Goal: Task Accomplishment & Management: Manage account settings

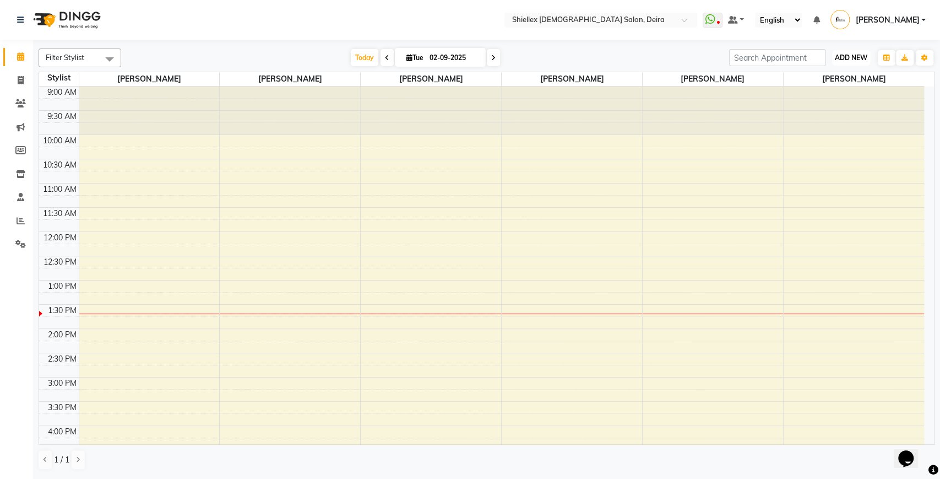
click at [846, 58] on span "ADD NEW" at bounding box center [851, 57] width 32 height 8
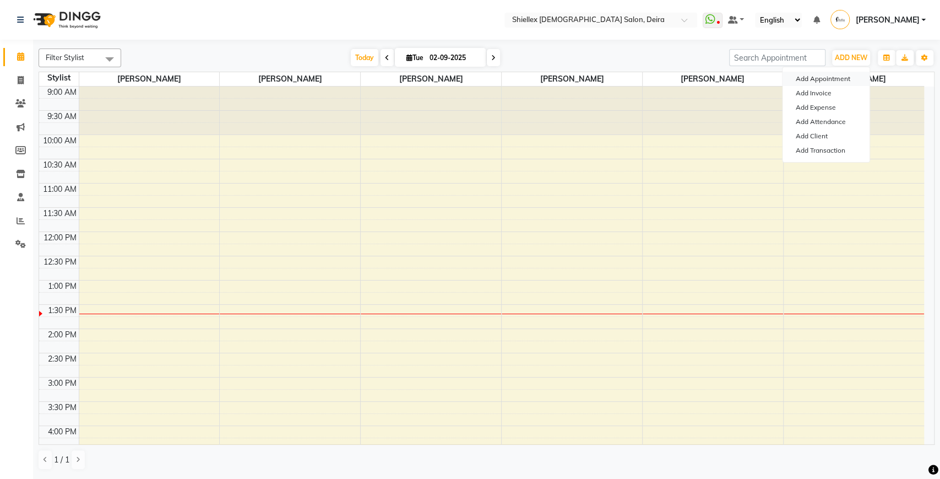
click at [829, 79] on button "Add Appointment" at bounding box center [826, 79] width 87 height 14
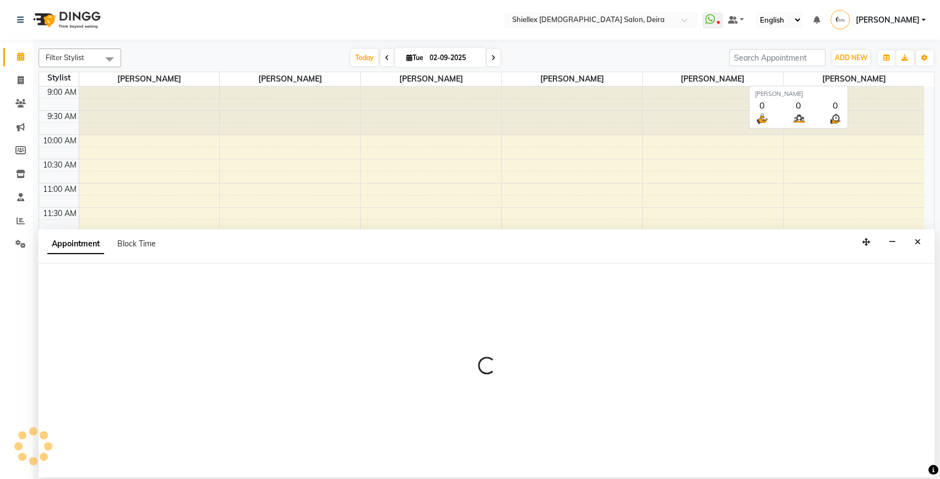
select select "600"
select select "tentative"
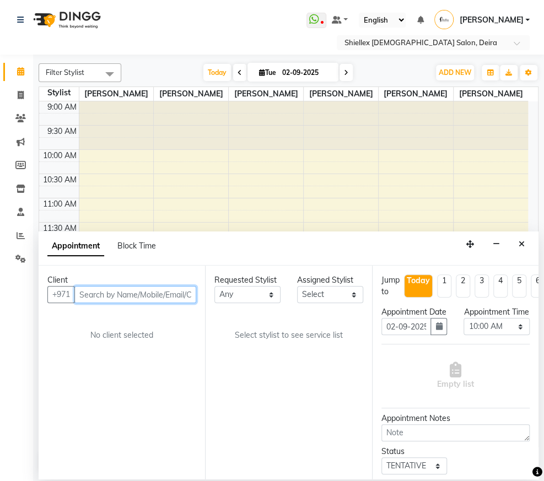
click at [167, 296] on input "text" at bounding box center [135, 294] width 122 height 17
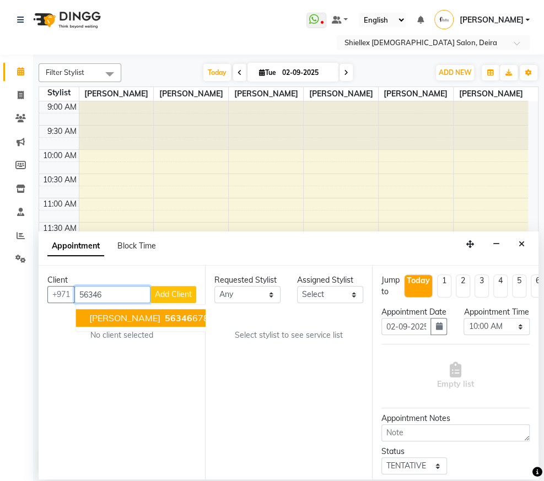
click at [164, 317] on ngb-highlight "56346 6782" at bounding box center [188, 317] width 52 height 11
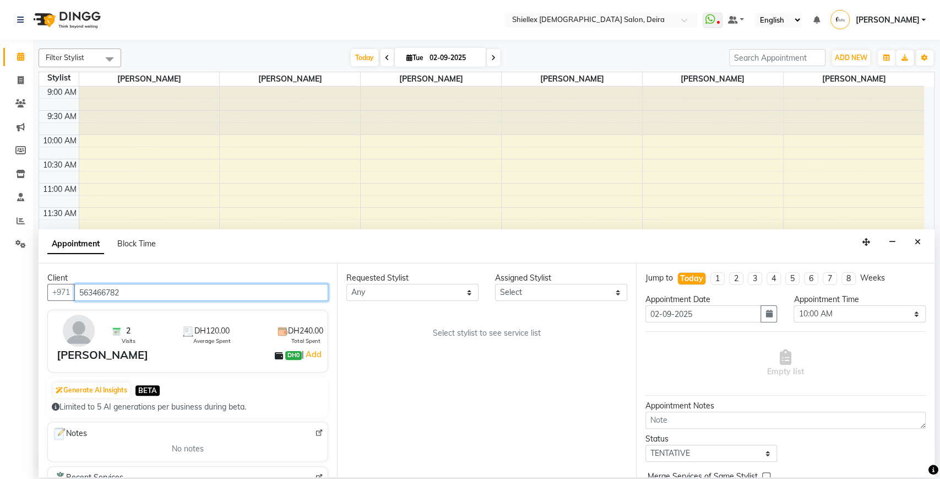
type input "563466782"
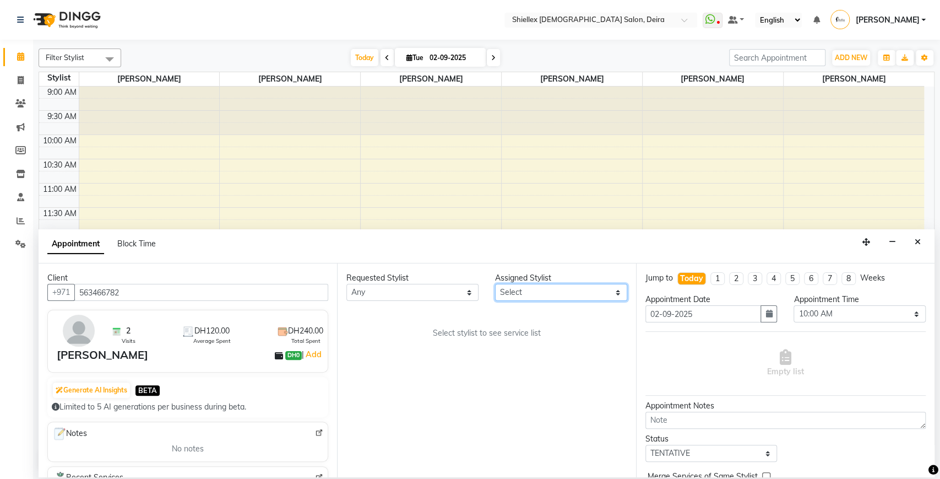
click at [520, 293] on select "Select Abigail de Guzman Arah Arce Flor Reyes Jeremy Dasigan Leah de leon Mariam" at bounding box center [561, 292] width 132 height 17
select select "29898"
click at [495, 284] on select "Select Abigail de Guzman Arah Arce Flor Reyes Jeremy Dasigan Leah de leon Mariam" at bounding box center [561, 292] width 132 height 17
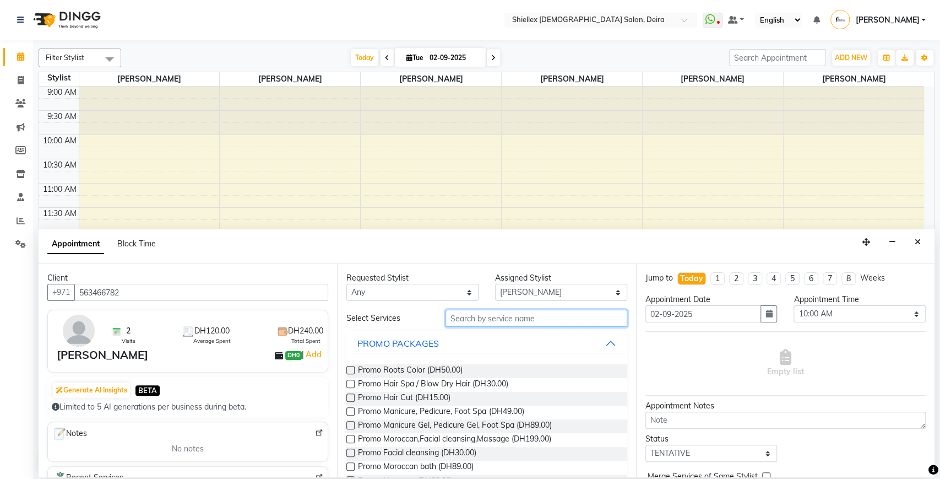
click at [525, 323] on input "text" at bounding box center [537, 317] width 182 height 17
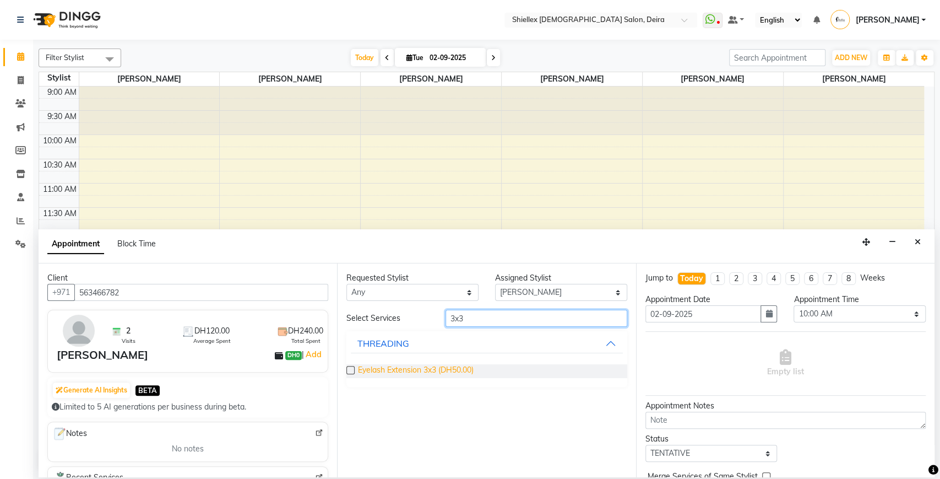
type input "3x3"
click at [419, 368] on span "Eyelash Extension 3x3 (DH50.00)" at bounding box center [416, 371] width 116 height 14
checkbox input "false"
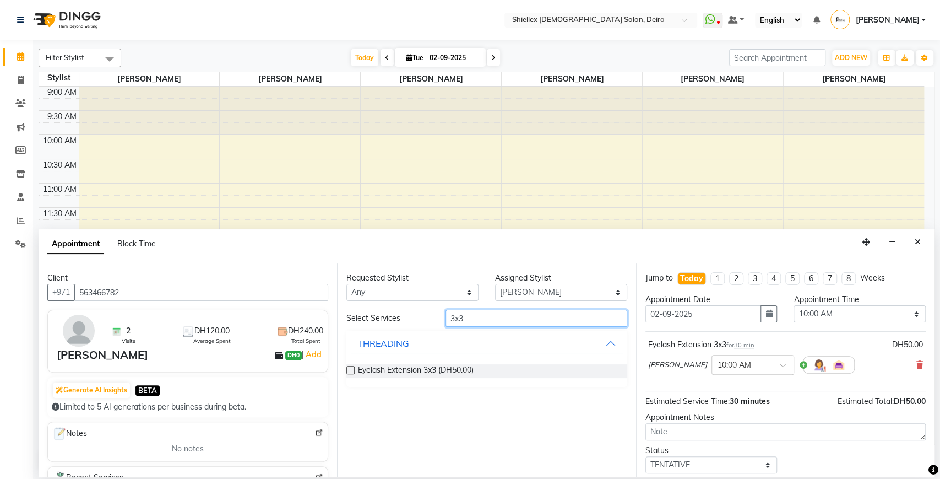
click at [515, 318] on input "3x3" at bounding box center [537, 317] width 182 height 17
type input "1x3"
click at [445, 368] on span "Eyelash Extension 1x3 (DH100.00)" at bounding box center [418, 371] width 120 height 14
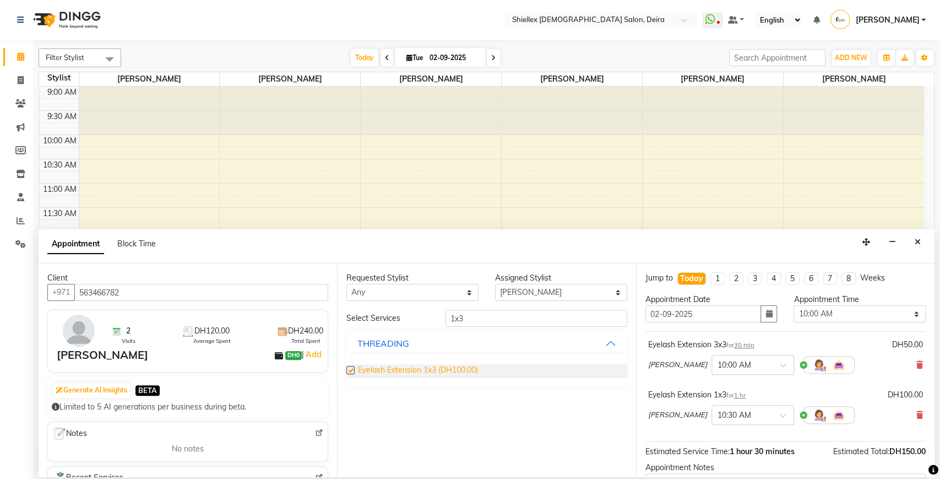
checkbox input "false"
click at [545, 297] on select "Select Abigail de Guzman Arah Arce Flor Reyes Jeremy Dasigan Leah de leon Mariam" at bounding box center [561, 292] width 132 height 17
select select "29894"
click at [495, 284] on select "Select Abigail de Guzman Arah Arce Flor Reyes Jeremy Dasigan Leah de leon Mariam" at bounding box center [561, 292] width 132 height 17
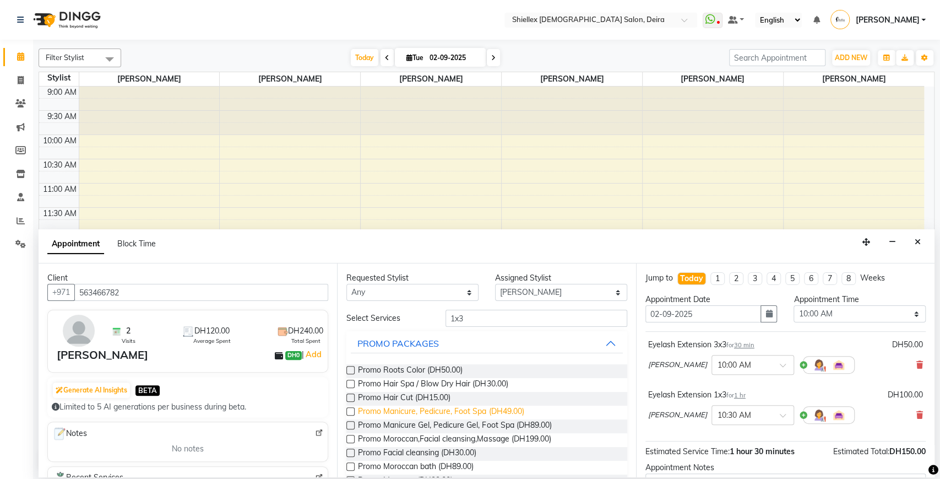
click at [465, 411] on span "Promo Manicure, Pedicure, Foot Spa (DH49.00)" at bounding box center [441, 412] width 166 height 14
checkbox input "false"
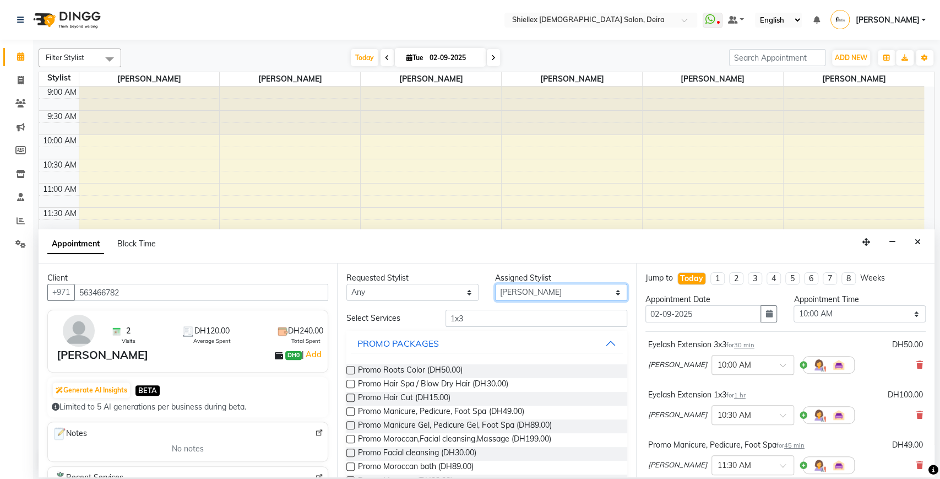
click at [558, 294] on select "Select Abigail de Guzman Arah Arce Flor Reyes Jeremy Dasigan Leah de leon Mariam" at bounding box center [561, 292] width 132 height 17
select select "29898"
click at [495, 284] on select "Select Abigail de Guzman Arah Arce Flor Reyes Jeremy Dasigan Leah de leon Mariam" at bounding box center [561, 292] width 132 height 17
click at [513, 309] on input "1x3" at bounding box center [537, 317] width 182 height 17
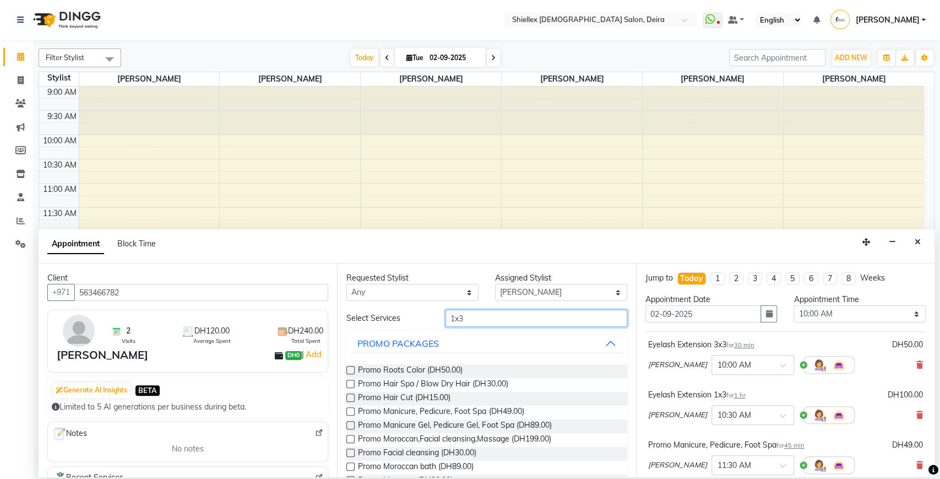
type input "r"
click at [513, 430] on span "Promo Manicure Gel, Pedicure Gel, Foot Spa (DH89.00)" at bounding box center [454, 426] width 193 height 14
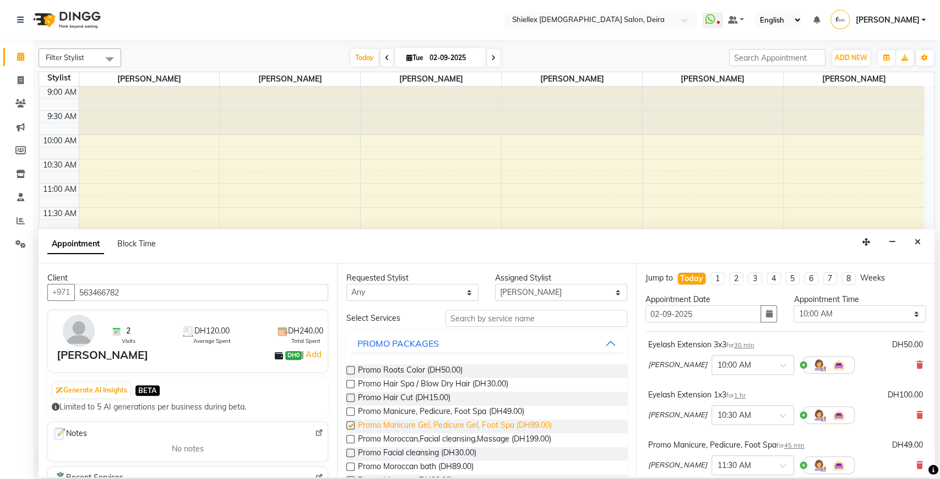
checkbox input "false"
click at [794, 314] on select "Select 10:00 AM 10:05 AM 10:10 AM 10:15 AM 10:20 AM 10:25 AM 10:30 AM 10:35 AM …" at bounding box center [860, 313] width 132 height 17
select select "650"
click at [794, 305] on select "Select 10:00 AM 10:05 AM 10:10 AM 10:15 AM 10:20 AM 10:25 AM 10:30 AM 10:35 AM …" at bounding box center [860, 313] width 132 height 17
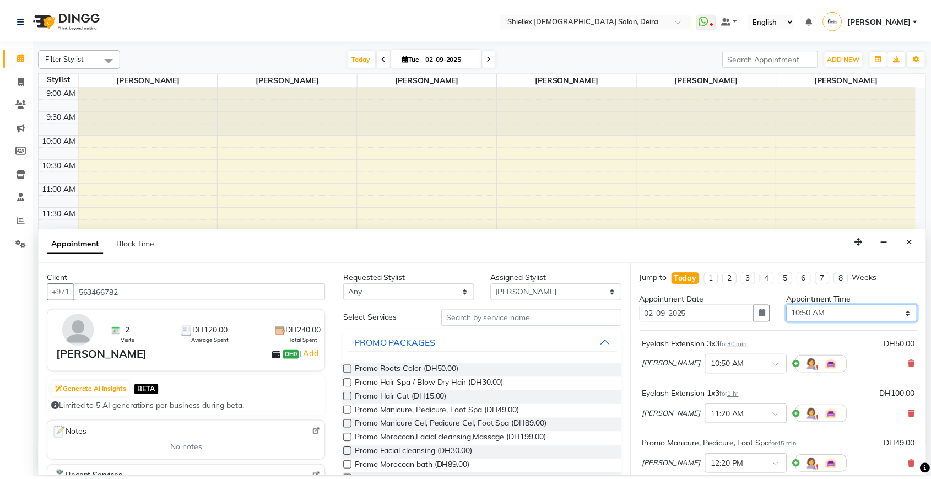
scroll to position [215, 0]
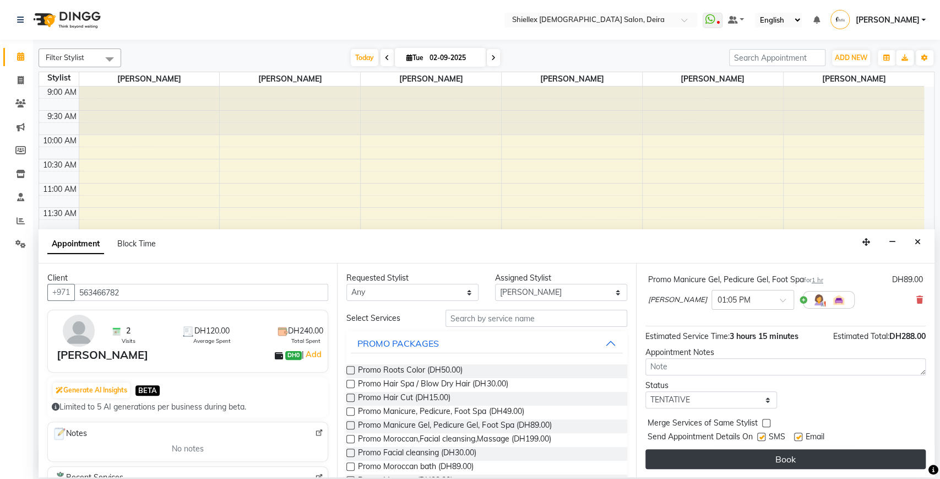
click at [735, 454] on button "Book" at bounding box center [785, 459] width 280 height 20
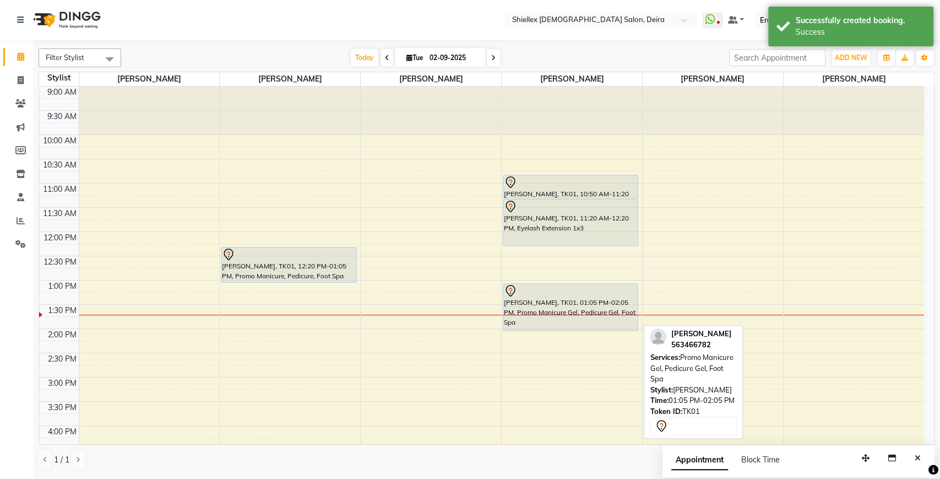
click at [571, 288] on div at bounding box center [570, 290] width 133 height 13
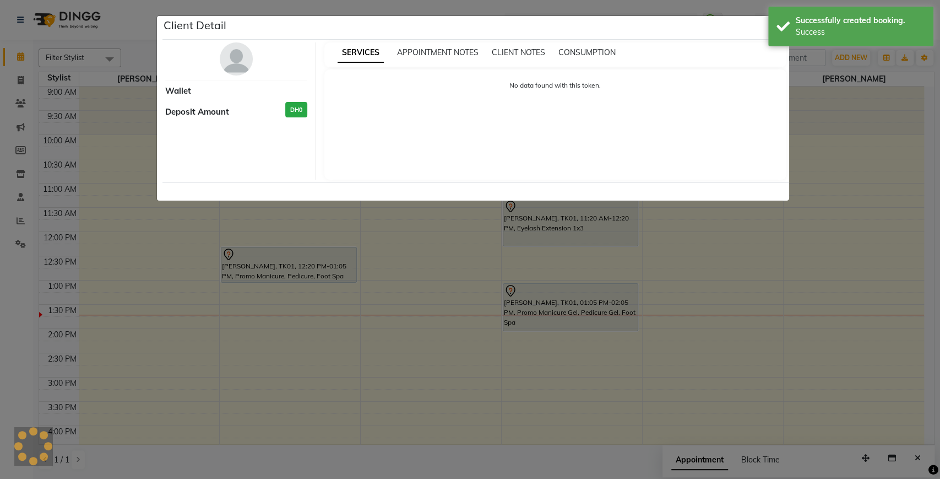
select select "7"
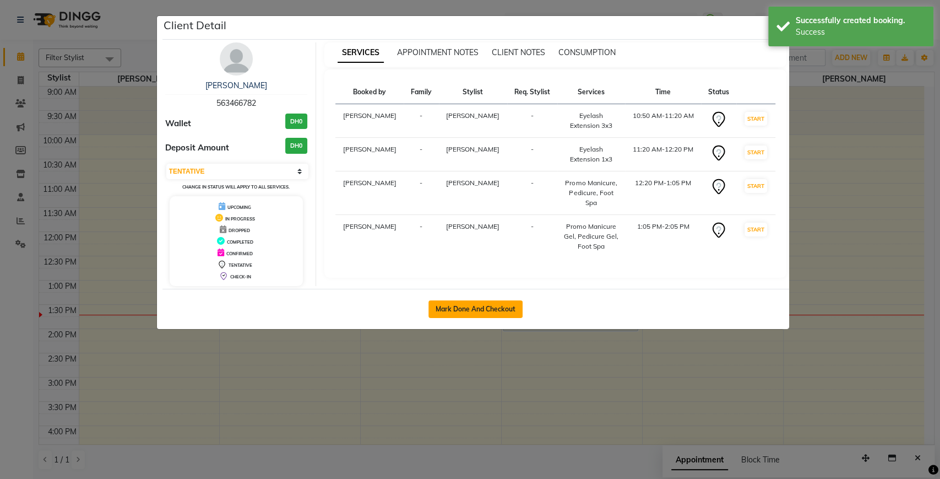
click at [485, 311] on button "Mark Done And Checkout" at bounding box center [475, 309] width 94 height 18
select select "service"
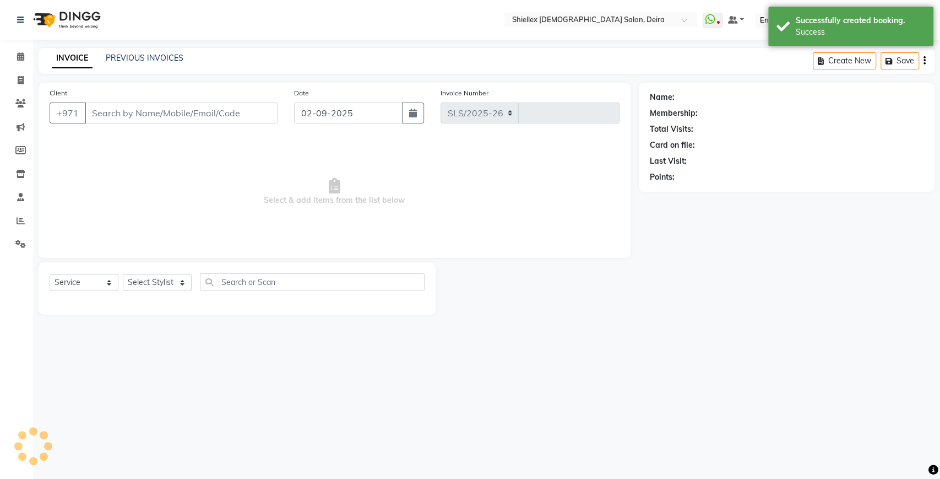
select select "4904"
type input "1539"
type input "563466782"
select select "29898"
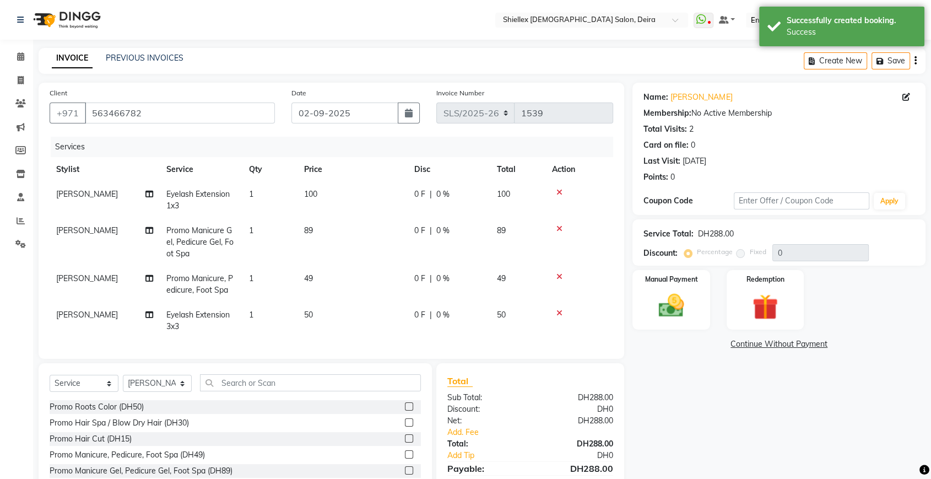
click at [367, 231] on td "89" at bounding box center [352, 242] width 110 height 48
select select "29898"
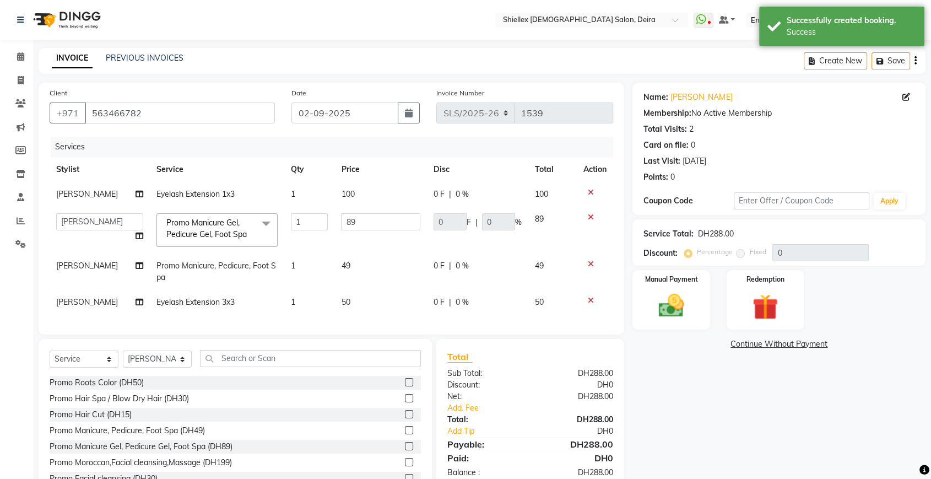
click at [367, 231] on td "89" at bounding box center [380, 230] width 93 height 47
click at [365, 222] on input "89" at bounding box center [380, 221] width 79 height 17
type input "8"
type input "90"
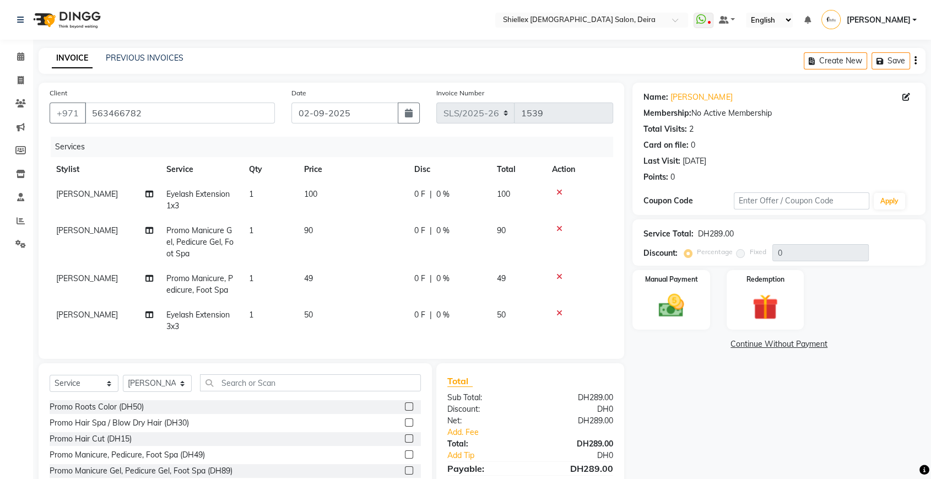
click at [370, 262] on tbody "Abigail de Guzman Eyelash Extension 1x3 1 100 0 F | 0 % 100 Abigail de Guzman P…" at bounding box center [331, 260] width 563 height 157
click at [370, 262] on td "90" at bounding box center [352, 242] width 110 height 48
select select "29898"
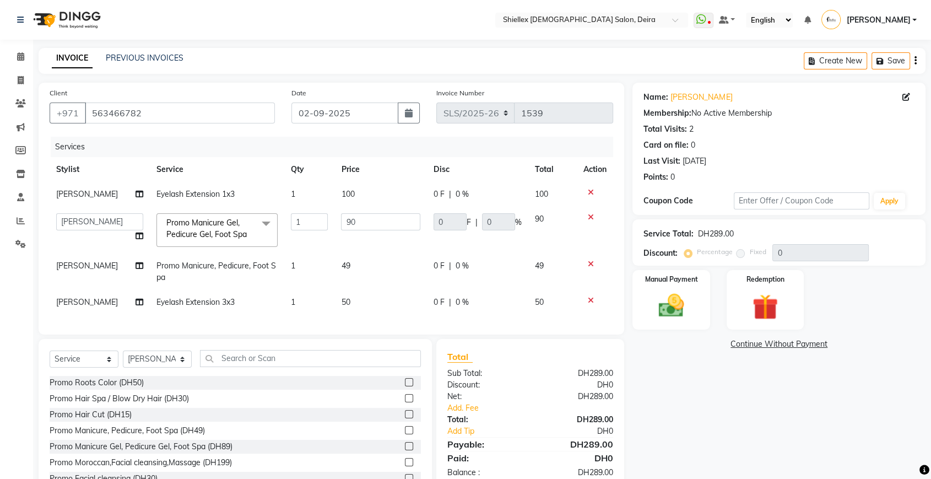
click at [368, 267] on td "49" at bounding box center [380, 271] width 93 height 36
select select "29894"
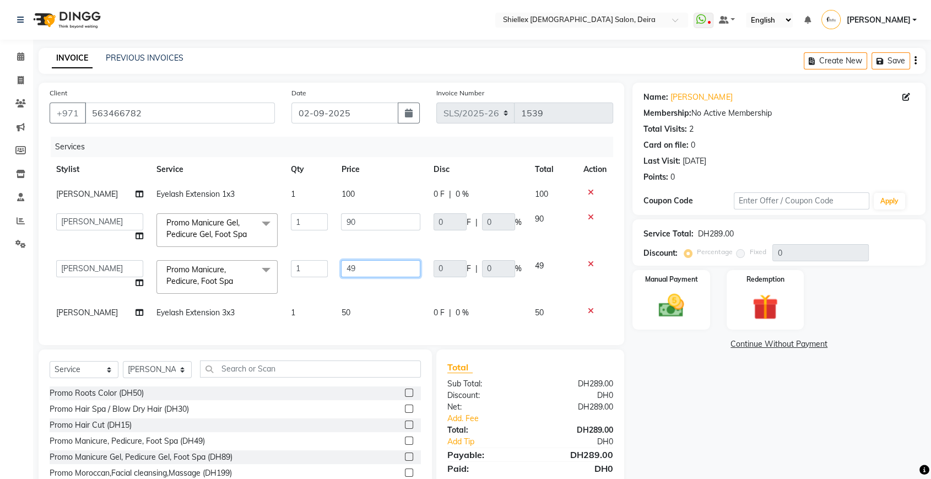
click at [368, 267] on input "49" at bounding box center [380, 268] width 79 height 17
type input "4"
type input "50"
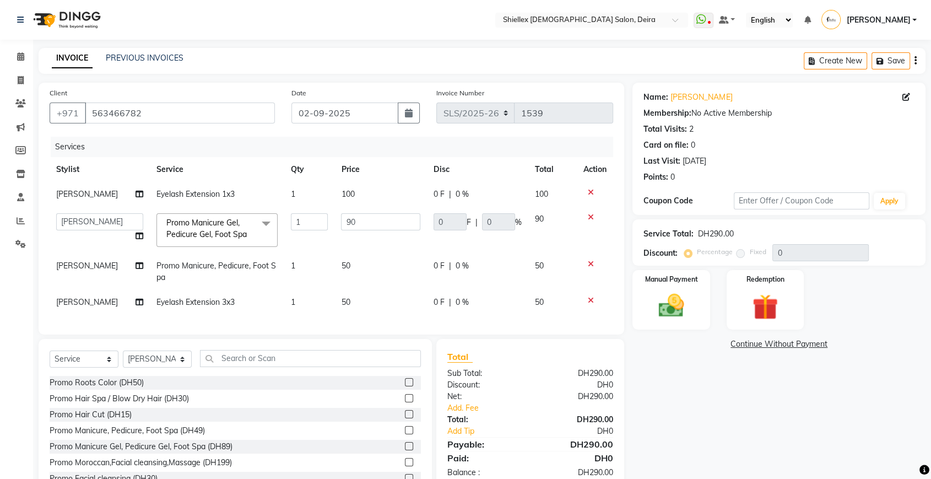
click at [378, 316] on div "Services Stylist Service Qty Price Disc Total Action Abigail de Guzman Eyelash …" at bounding box center [331, 230] width 563 height 187
click at [378, 297] on td "50" at bounding box center [380, 302] width 93 height 25
select select "29898"
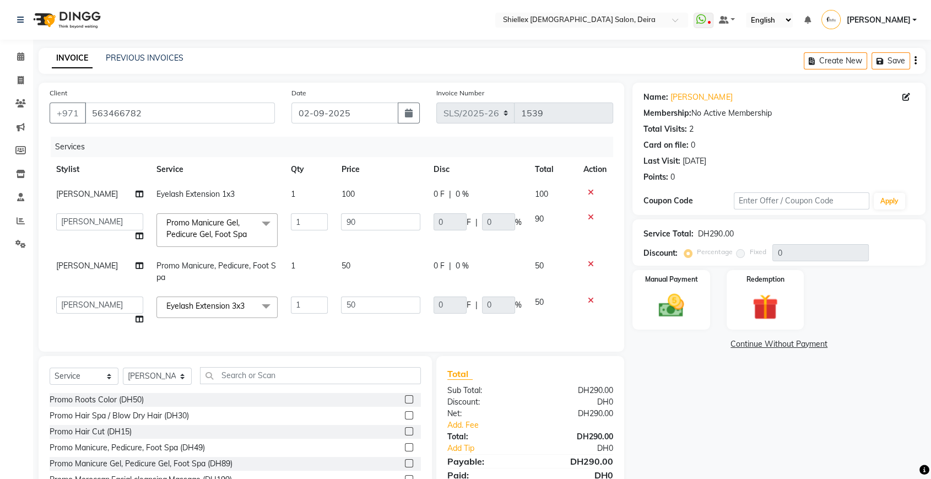
click at [378, 297] on input "50" at bounding box center [380, 304] width 79 height 17
type input "5"
type input "40"
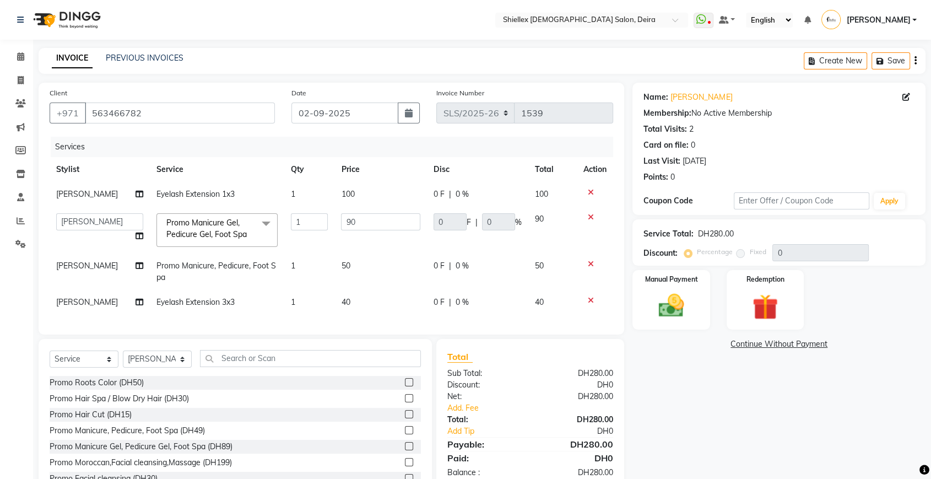
click at [395, 323] on div "Services Stylist Service Qty Price Disc Total Action Abigail de Guzman Eyelash …" at bounding box center [331, 230] width 563 height 187
click at [689, 300] on img at bounding box center [670, 305] width 43 height 31
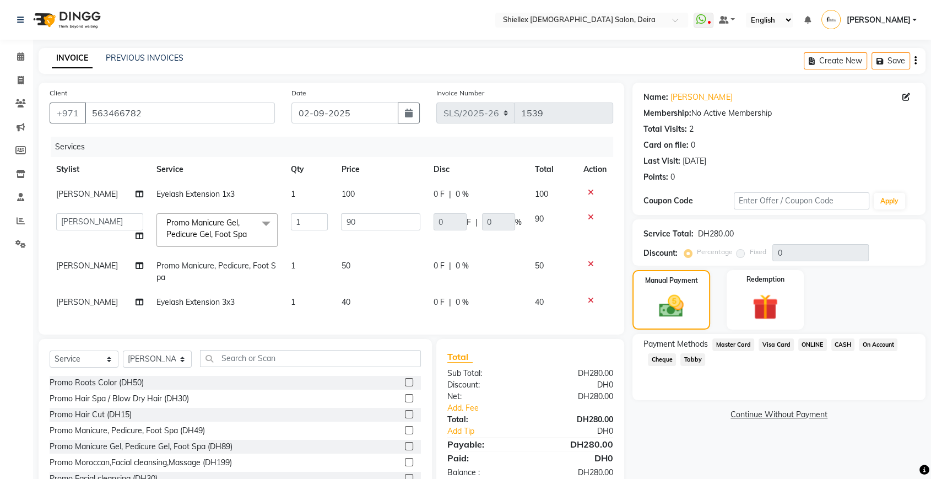
click at [835, 346] on span "CASH" at bounding box center [843, 344] width 24 height 13
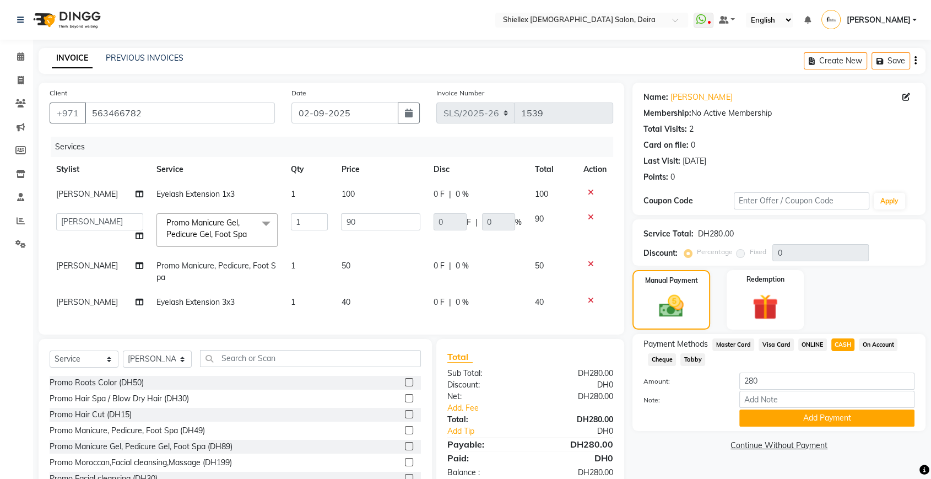
scroll to position [48, 0]
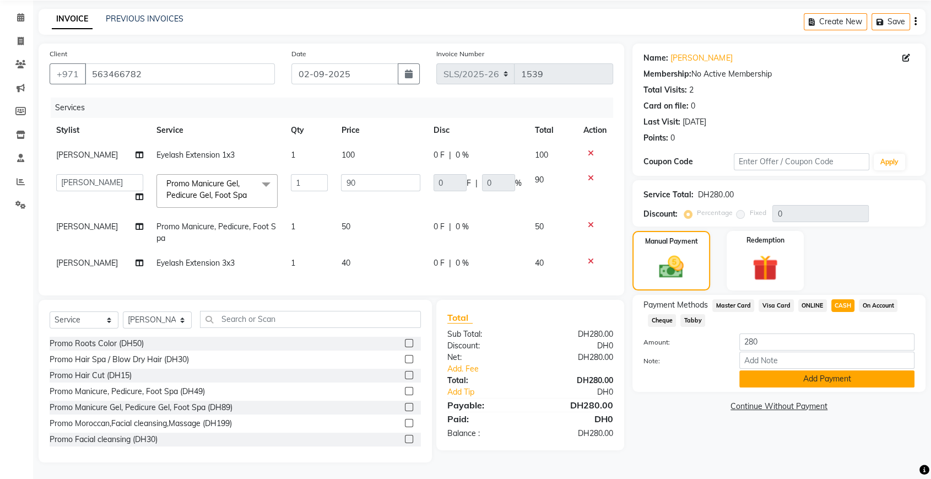
click at [802, 370] on button "Add Payment" at bounding box center [826, 378] width 175 height 17
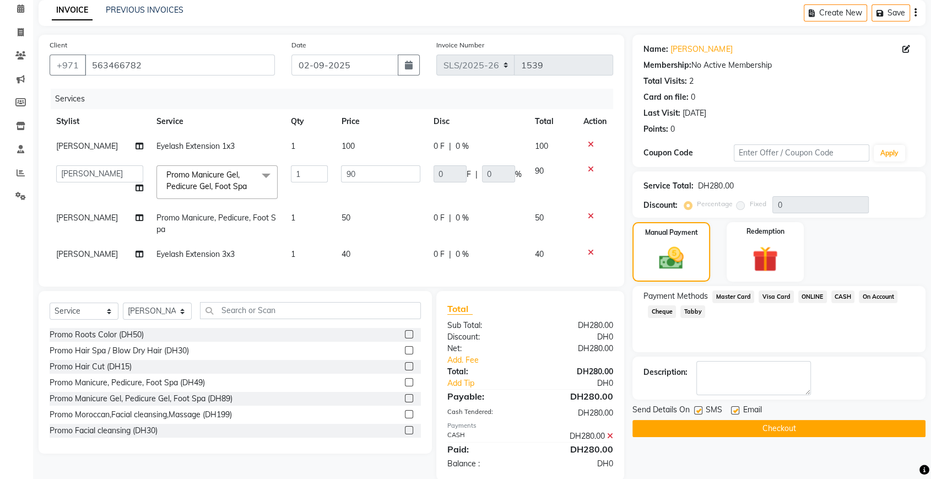
scroll to position [74, 0]
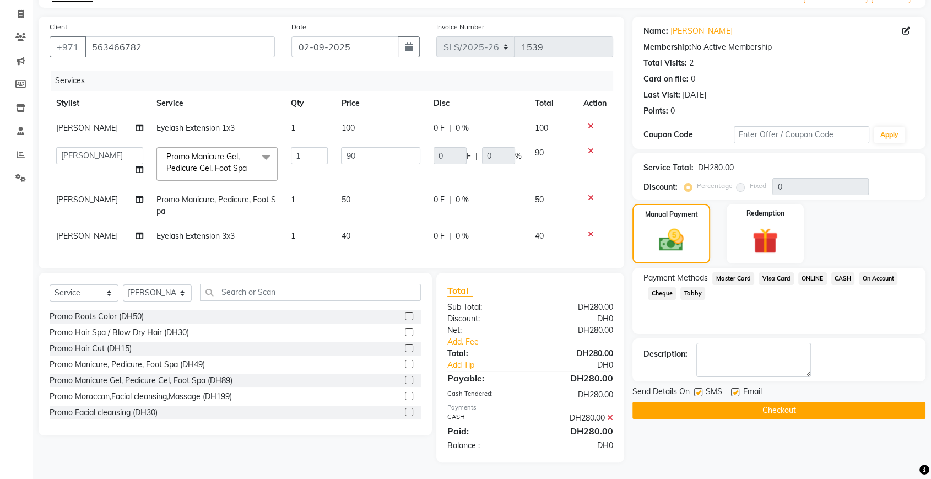
click at [759, 401] on button "Checkout" at bounding box center [778, 409] width 293 height 17
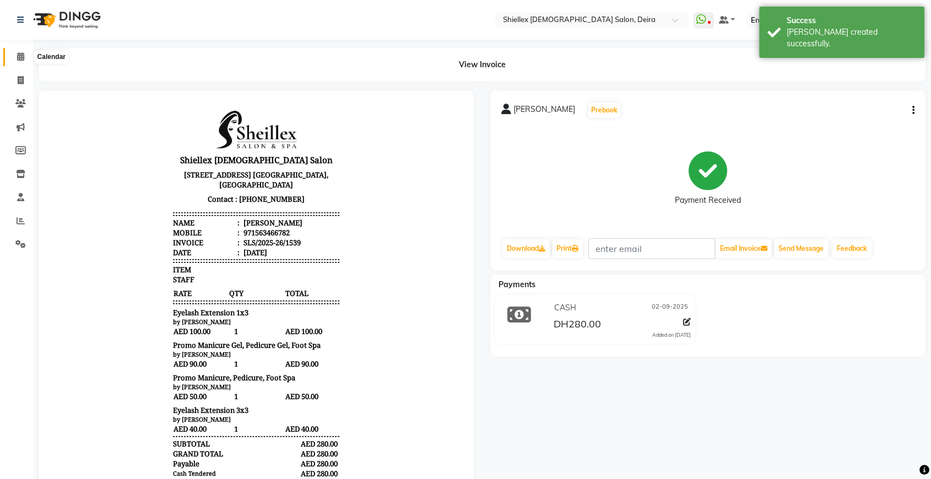
click at [24, 56] on icon at bounding box center [20, 56] width 7 height 8
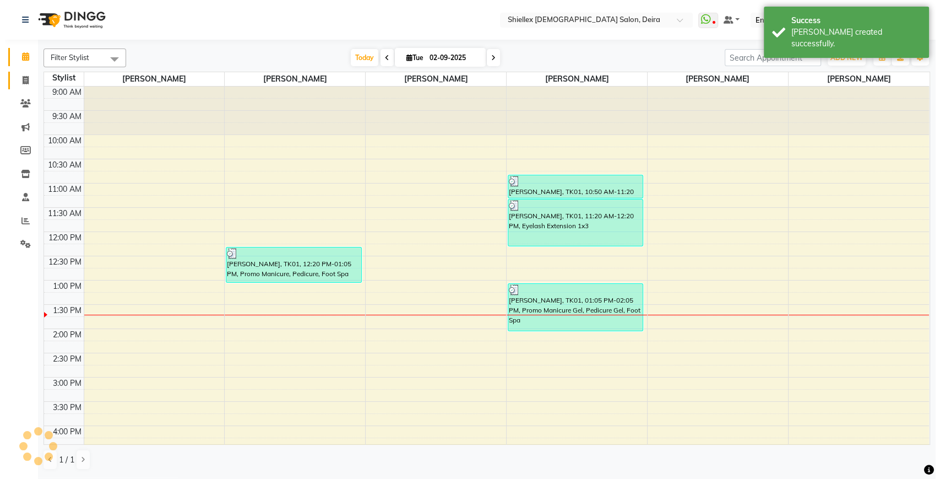
scroll to position [193, 0]
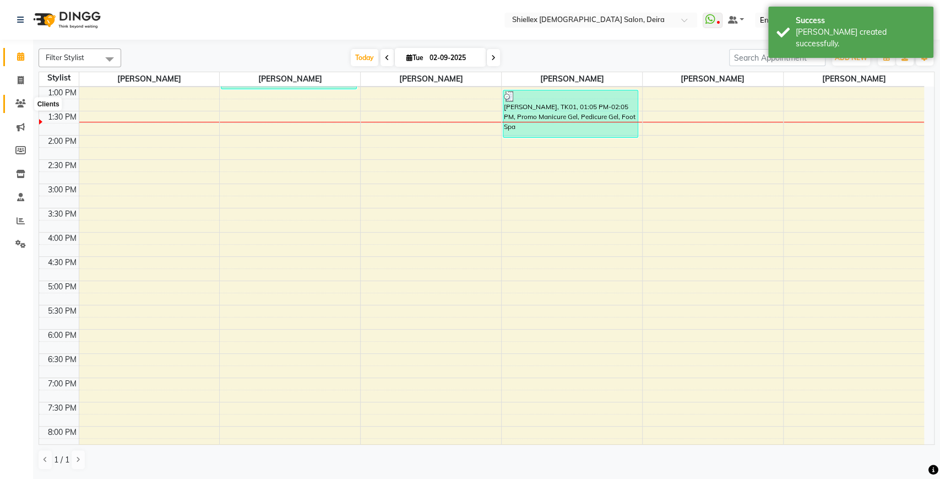
click at [19, 99] on icon at bounding box center [20, 103] width 10 height 8
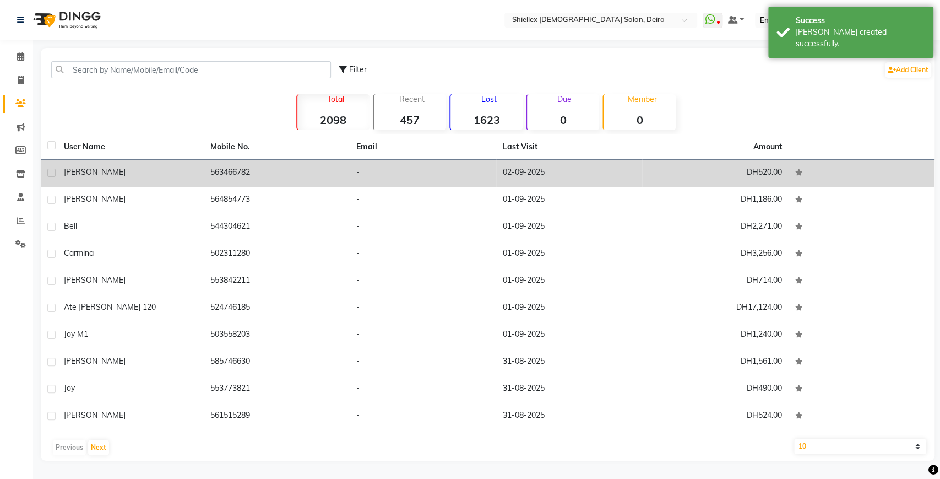
click at [260, 172] on td "563466782" at bounding box center [277, 173] width 146 height 27
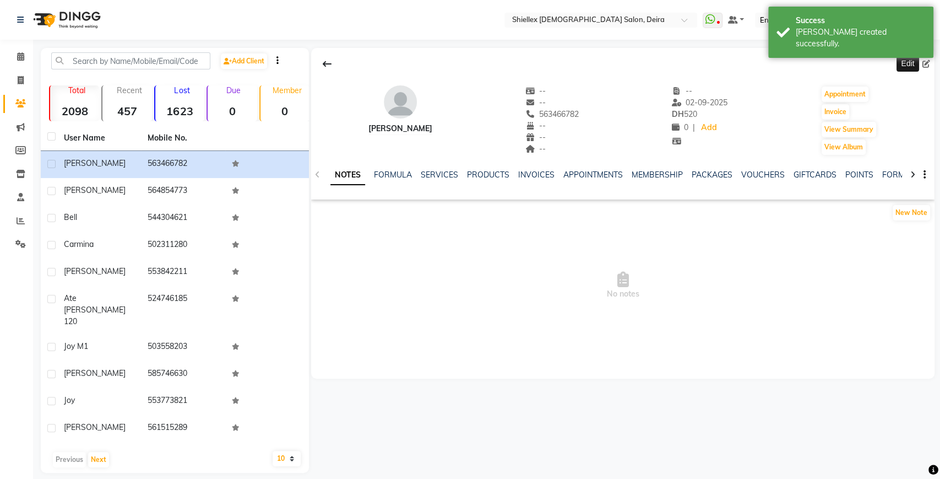
click at [925, 64] on icon at bounding box center [926, 64] width 8 height 8
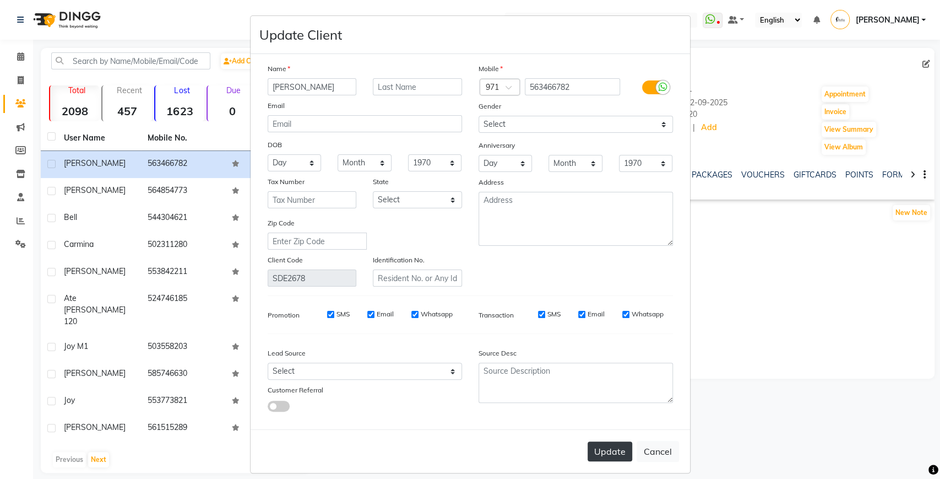
type input "angelina beks"
click at [621, 443] on button "Update" at bounding box center [610, 451] width 45 height 20
select select
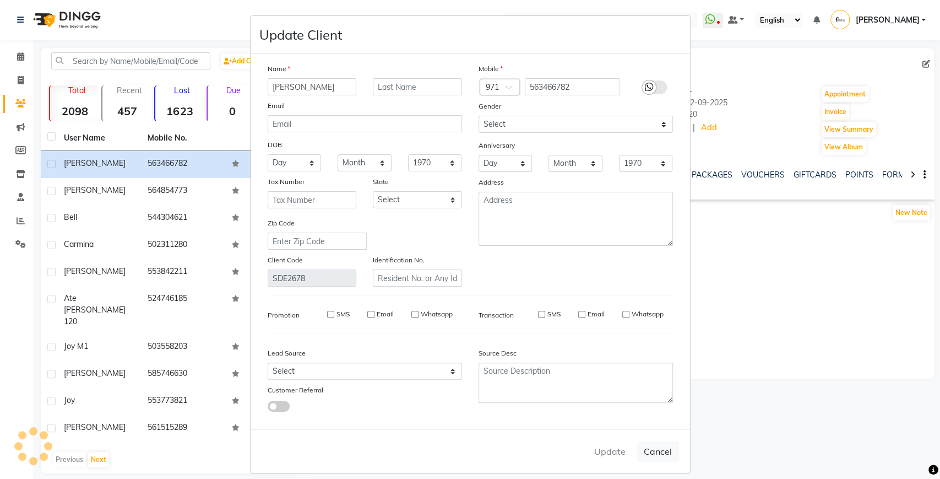
select select
checkbox input "false"
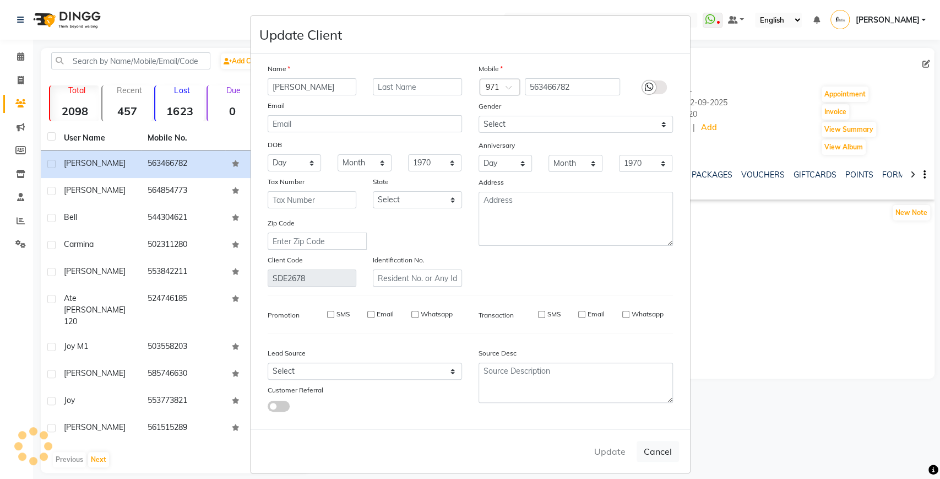
checkbox input "false"
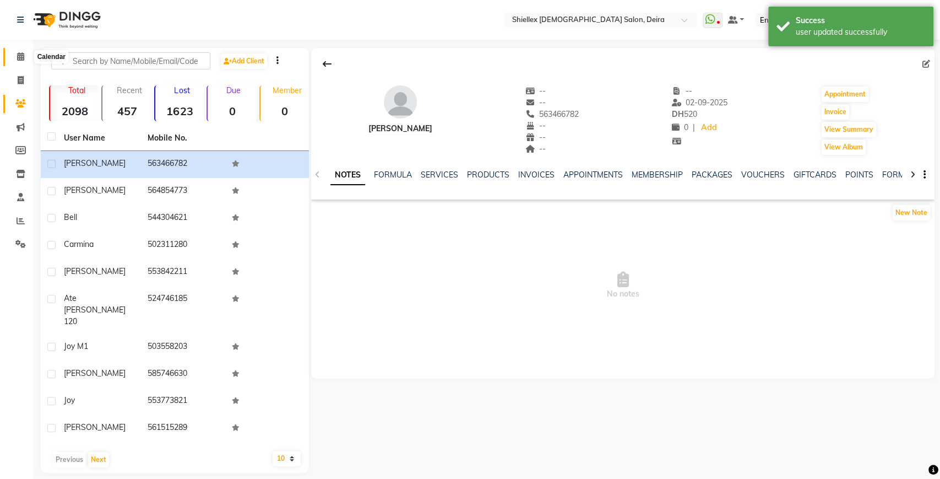
click at [18, 53] on icon at bounding box center [20, 56] width 7 height 8
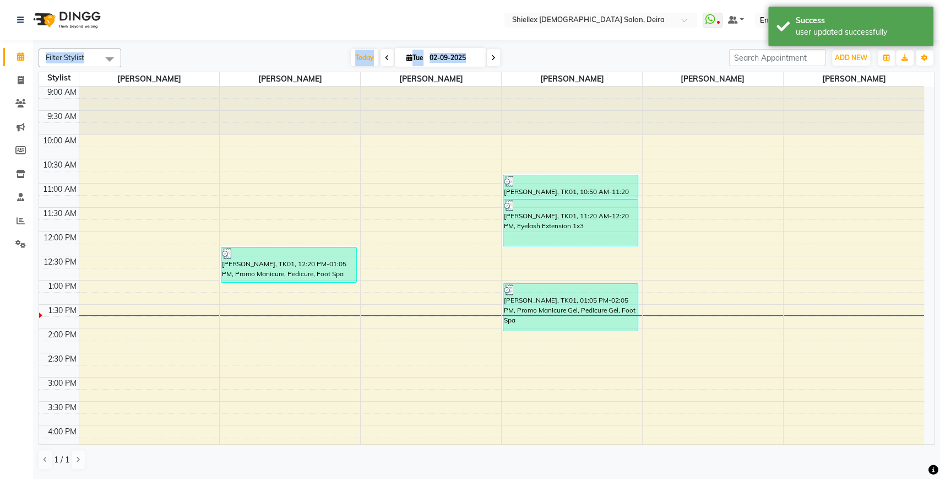
drag, startPoint x: 702, startPoint y: 57, endPoint x: 871, endPoint y: -21, distance: 186.3
click at [871, 0] on html "Select Location × Shiellex Ladies Salon, Deira WhatsApp Status ✕ Status: Discon…" at bounding box center [470, 239] width 940 height 479
